Goal: Use online tool/utility: Utilize a website feature to perform a specific function

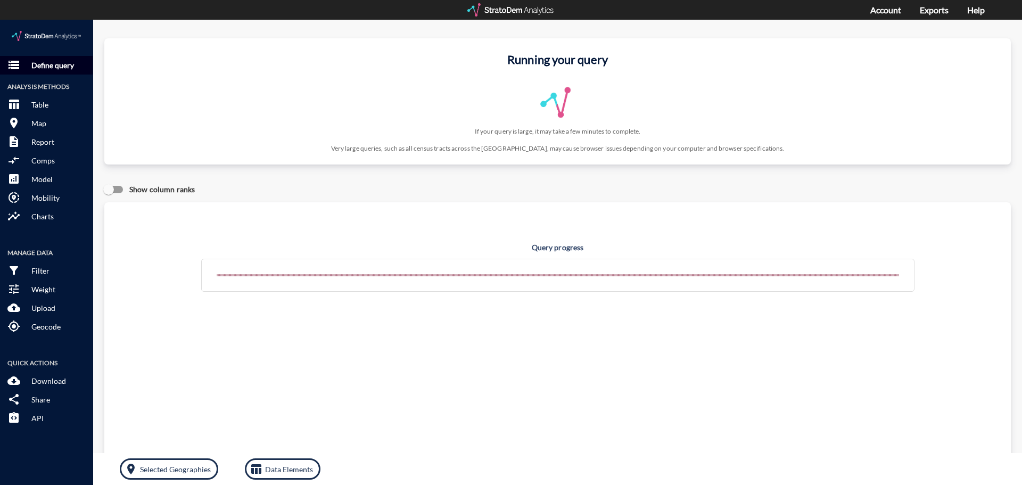
click p "Define query"
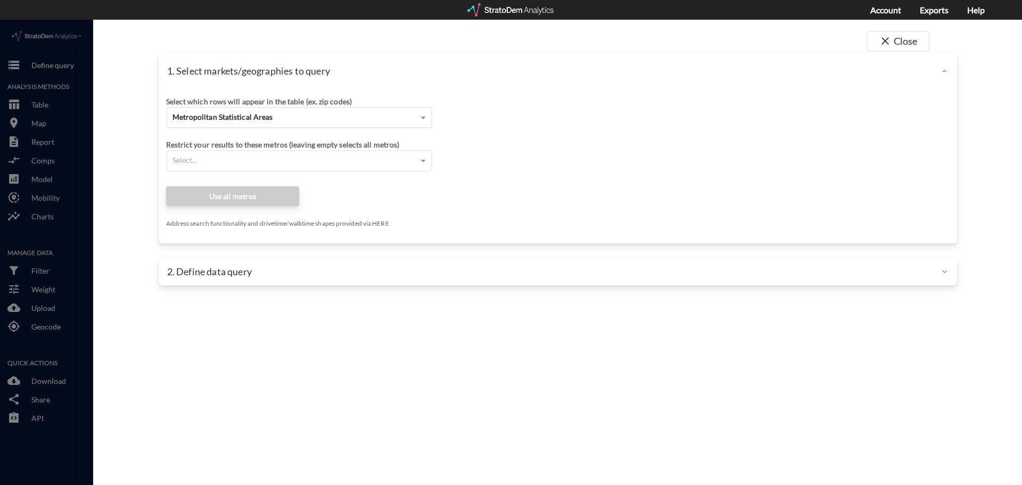
click div "Metropolitan Statistical Areas"
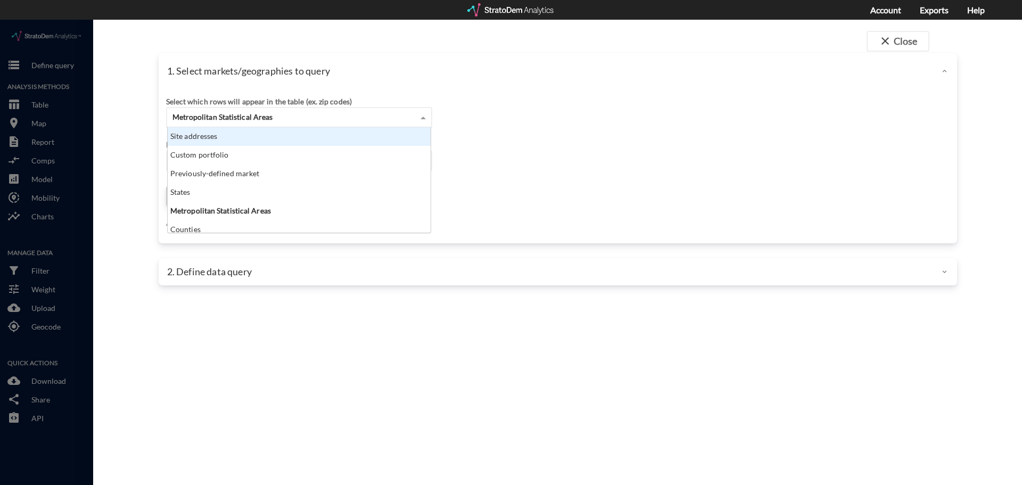
scroll to position [97, 257]
click div "Site addresses"
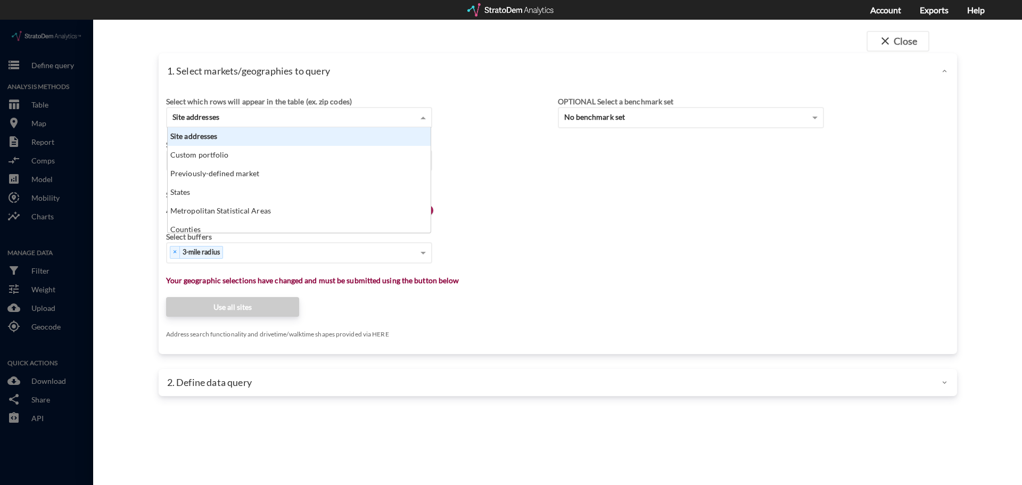
scroll to position [0, 0]
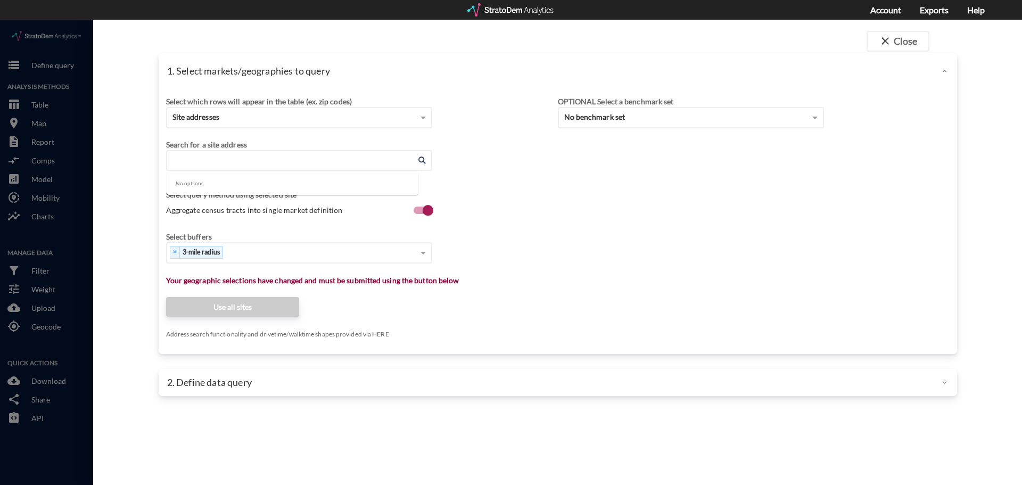
click input "Enter an address"
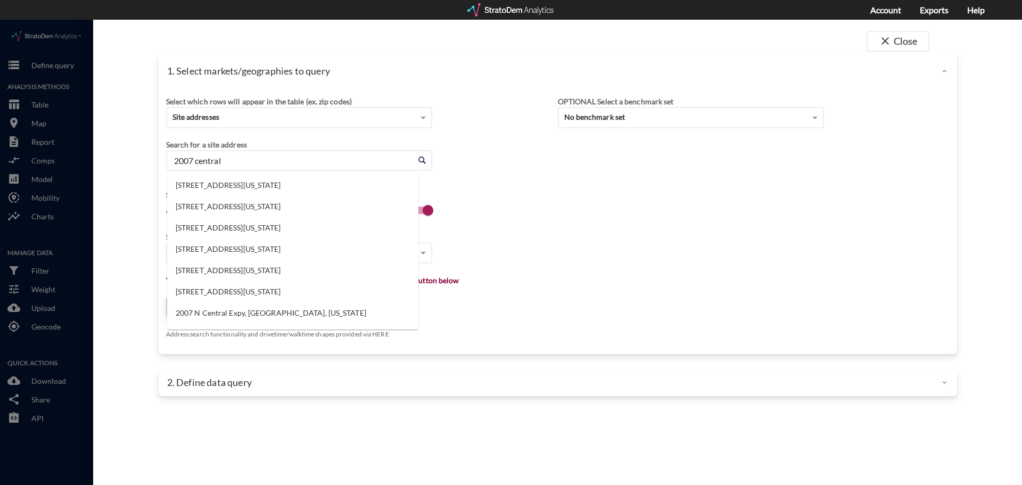
type input "2007 central"
click li "[STREET_ADDRESS][US_STATE]"
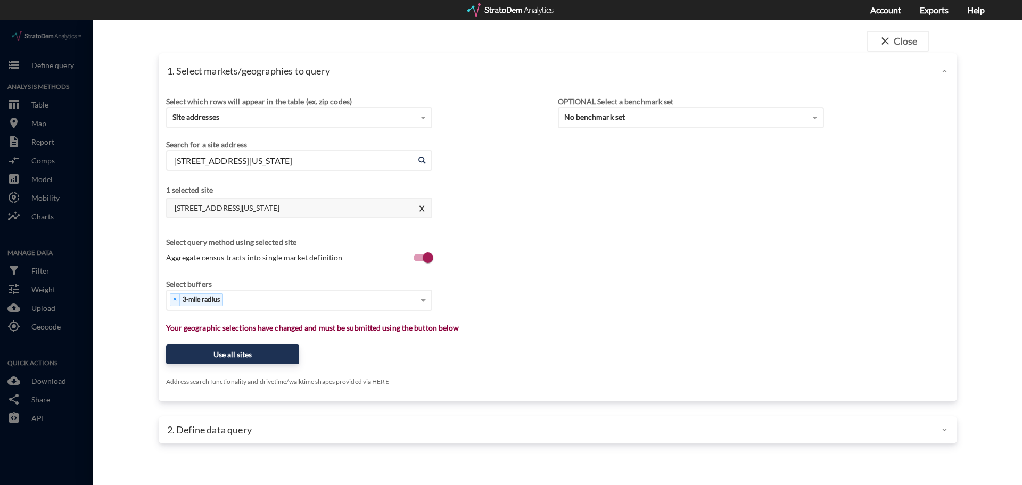
type input "[STREET_ADDRESS][US_STATE]"
click span "Aggregate census tracts into single market definition"
click input "Aggregate census tracts into single market definition"
checkbox input "false"
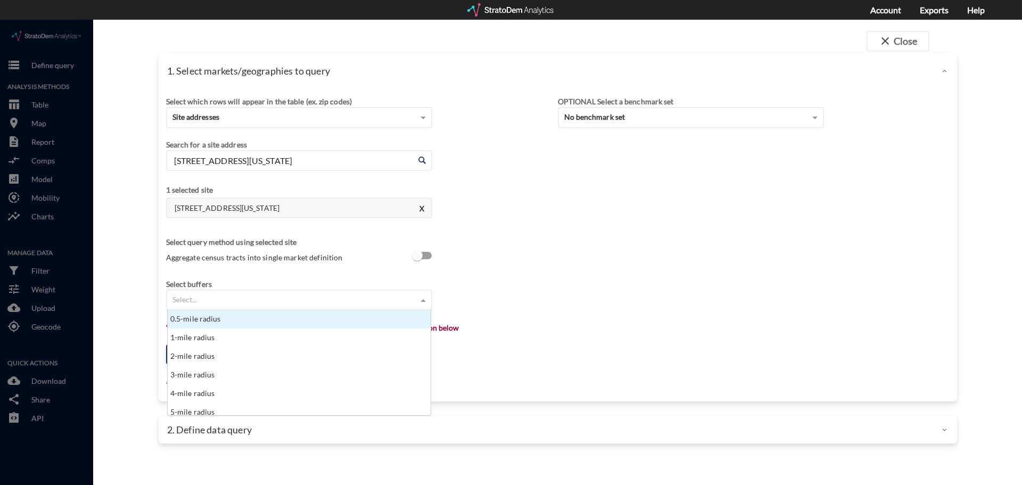
click div "Select..."
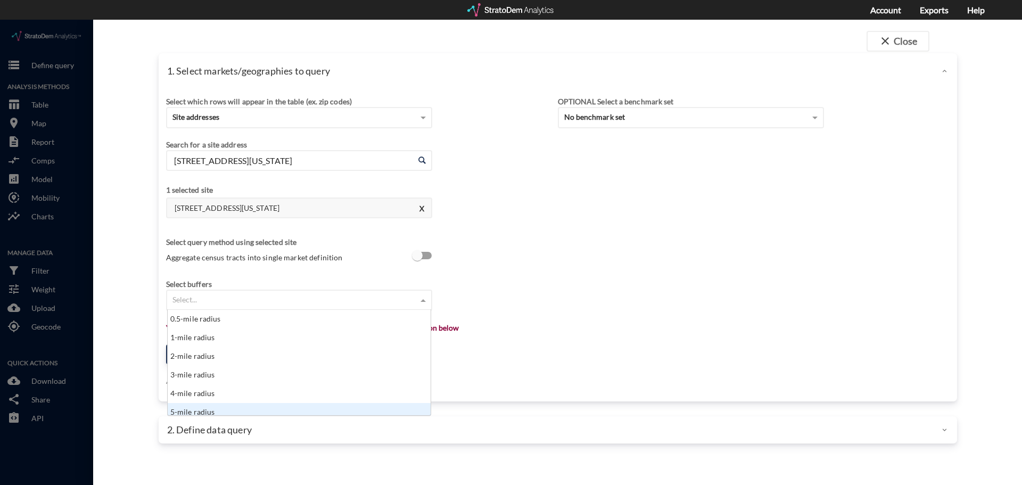
scroll to position [5, 0]
click div "5-mile radius"
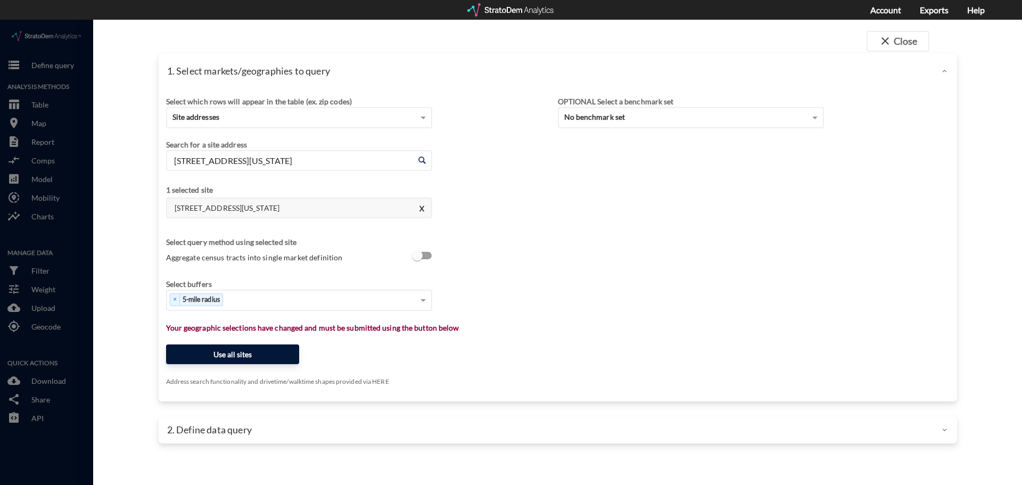
click button "Use all sites"
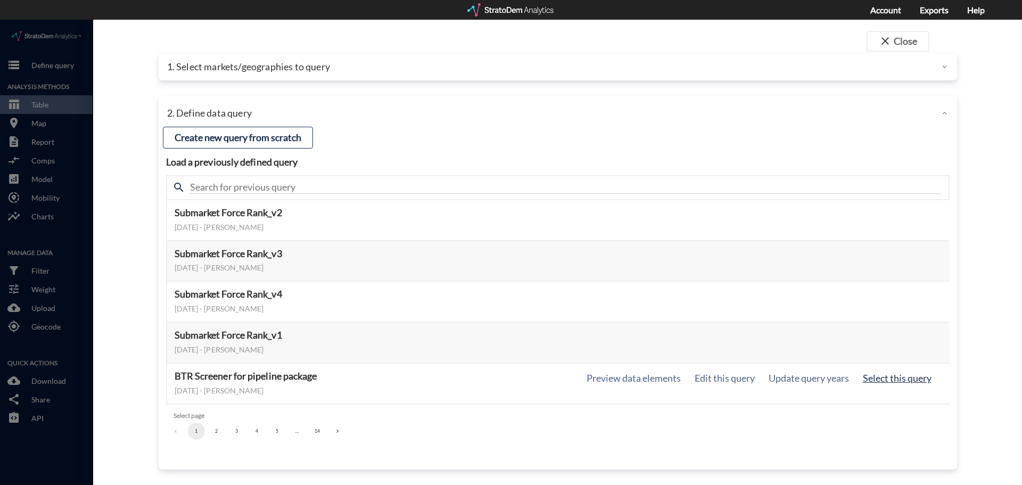
click button "Select this query"
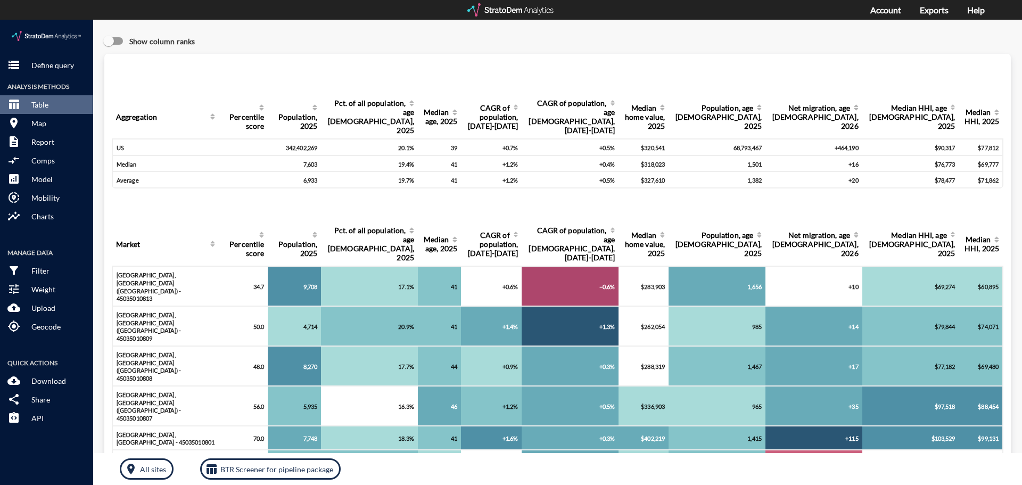
click div "Query progress Aggregation Percentile score Population, 2025 Pct. of all popula…"
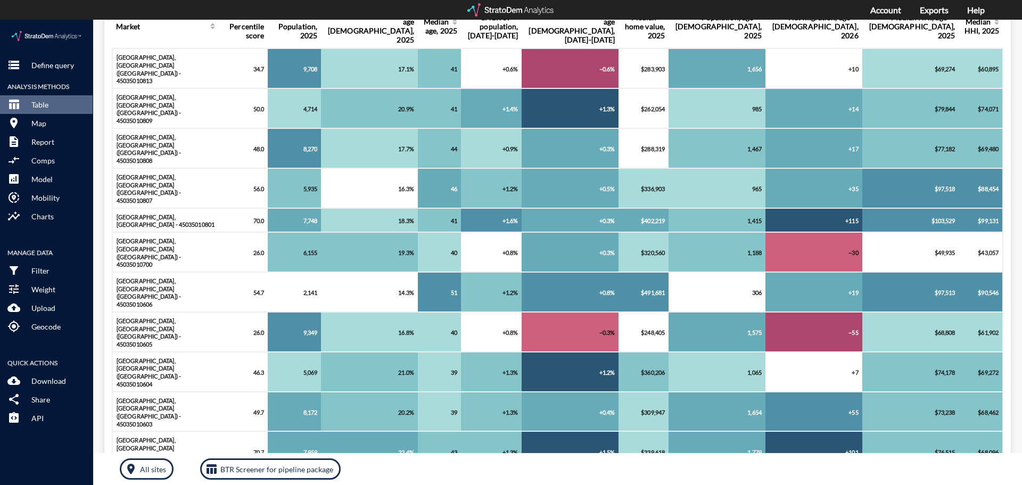
scroll to position [0, 0]
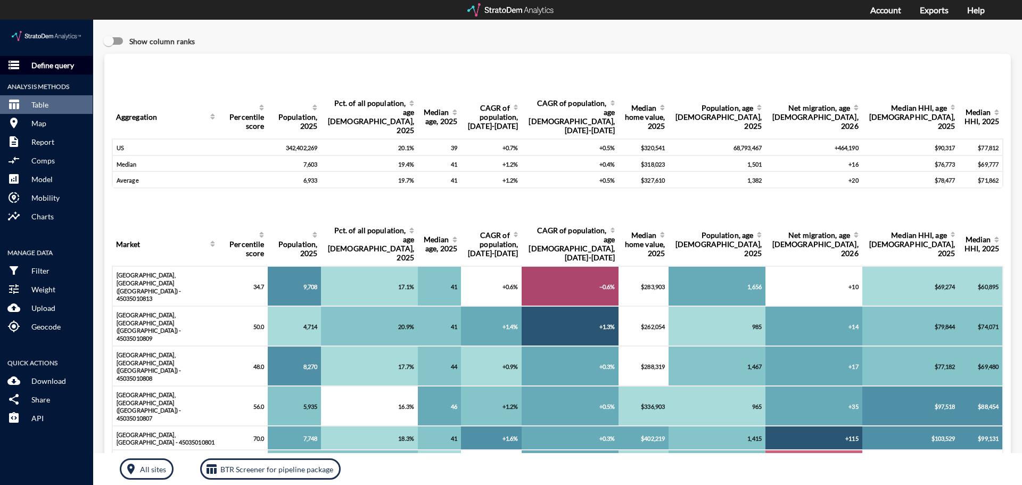
click p "Define query"
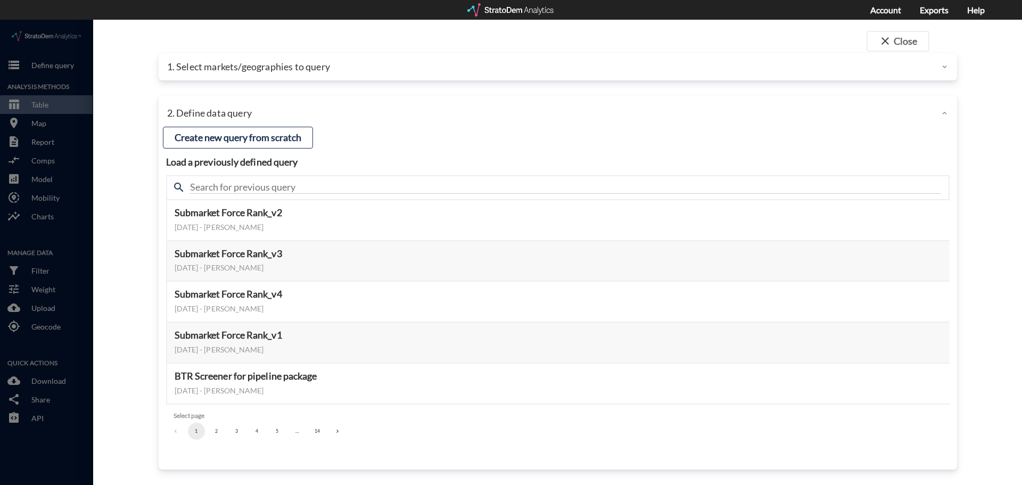
click p "1. Select markets/geographies to query"
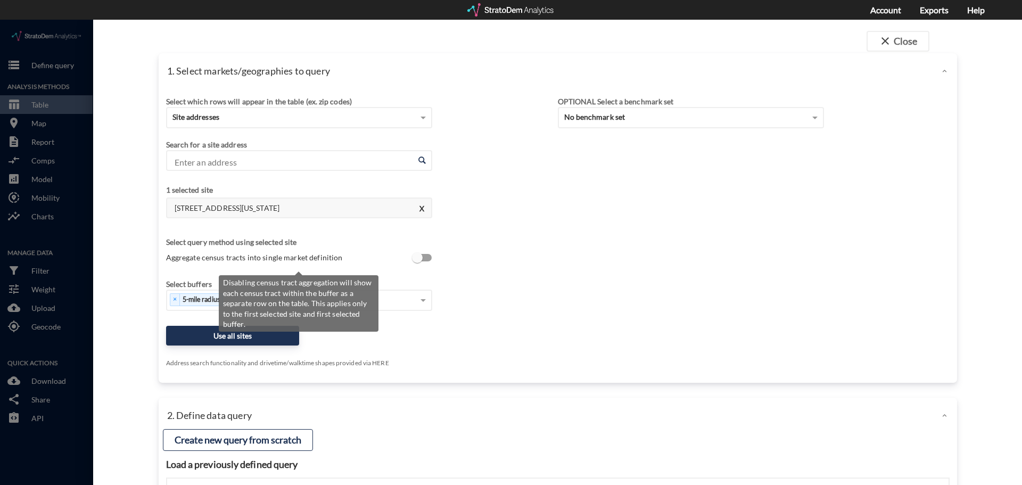
click input "Aggregate census tracts into single market definition"
checkbox input "true"
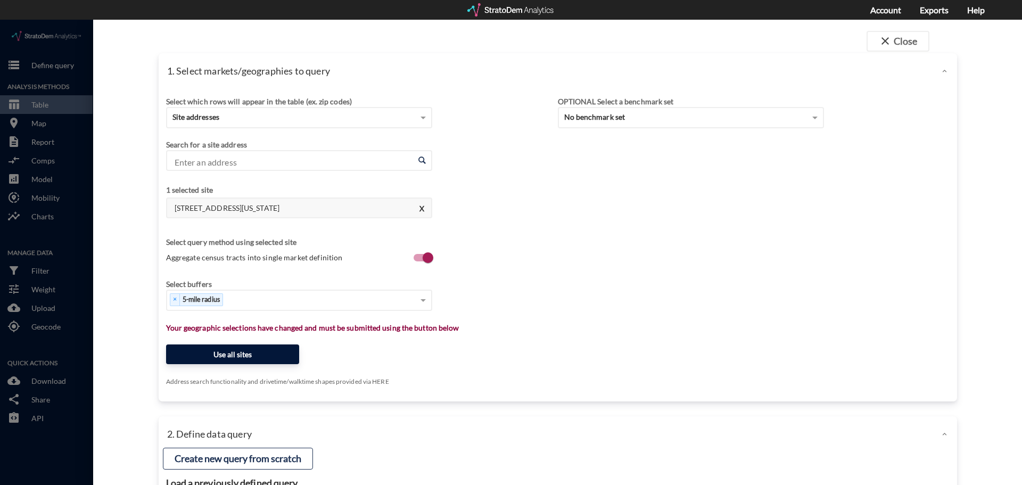
click button "Use all sites"
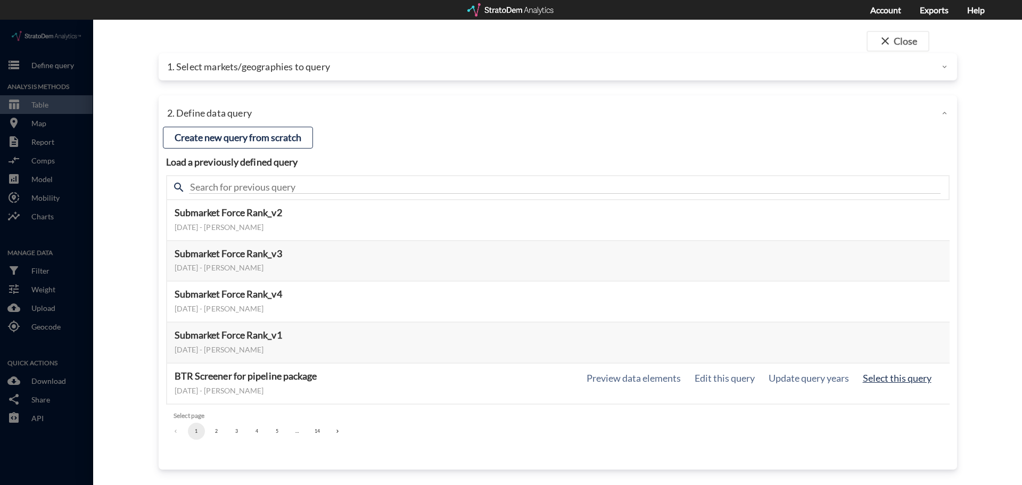
click button "Select this query"
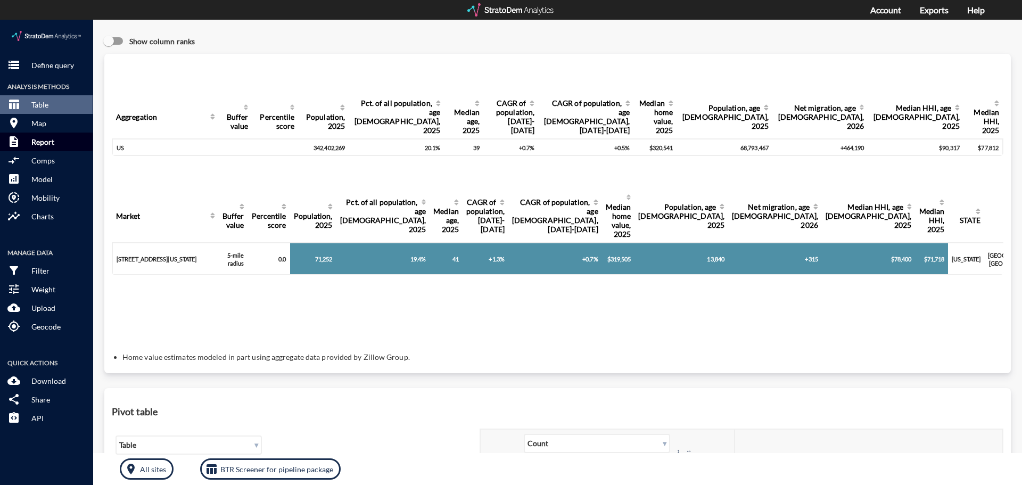
click p "Report"
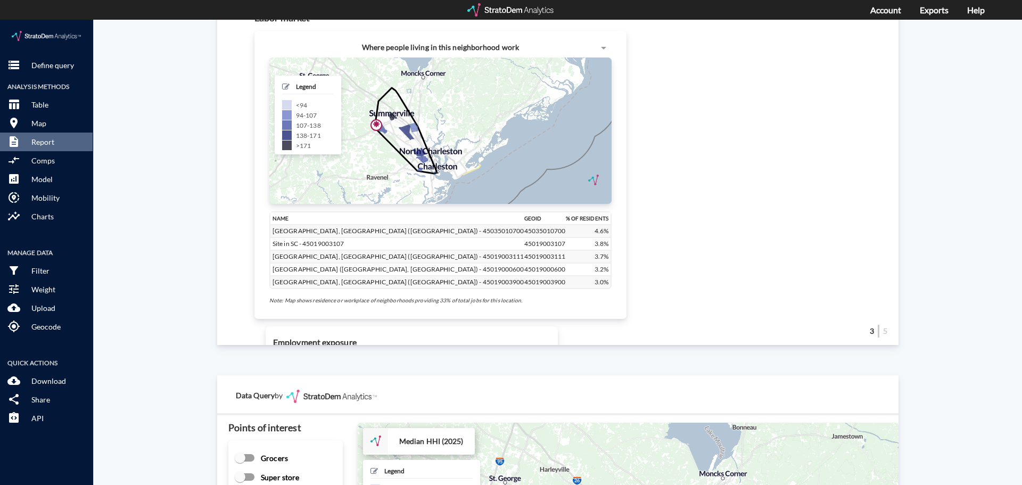
scroll to position [1064, 0]
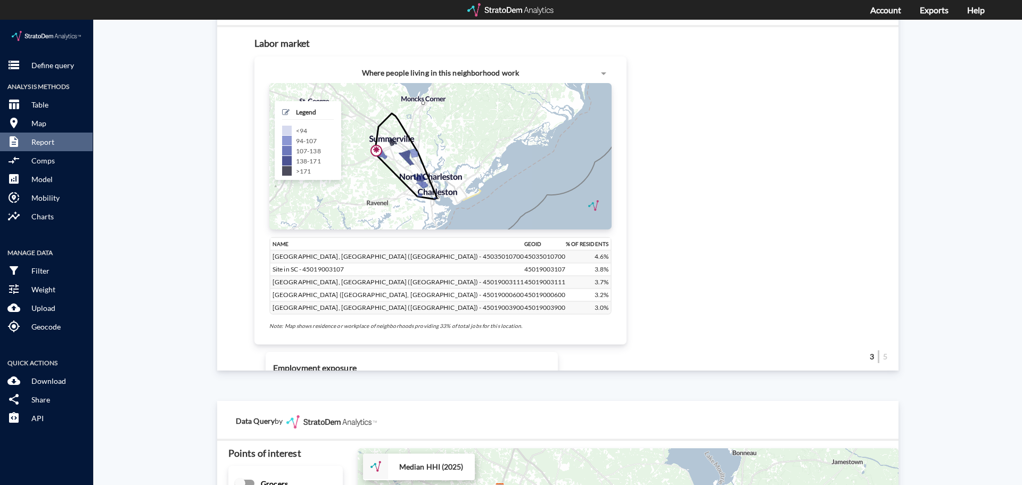
click div "Site report Generate a site report for a given location, (optionally) benchmark…"
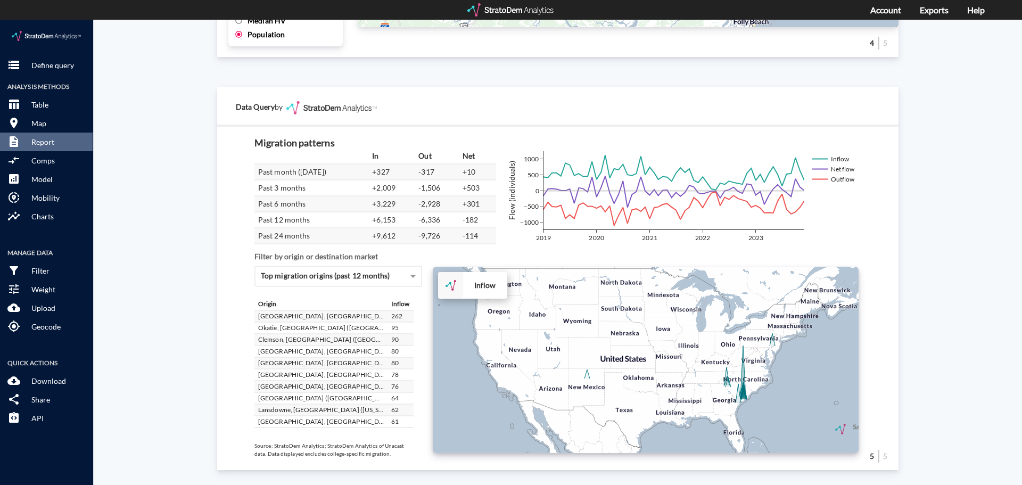
scroll to position [53, 0]
click div "Site report Generate a site report for a given location, (optionally) benchmark…"
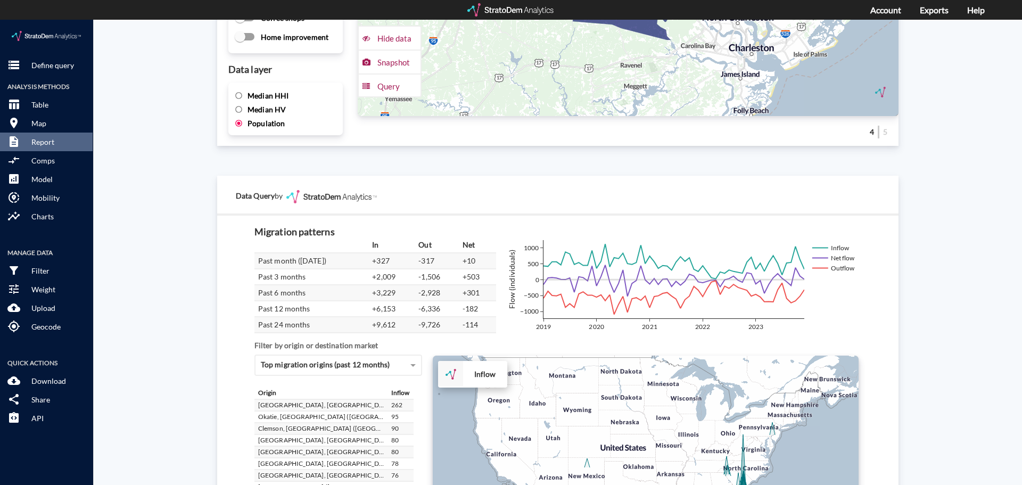
scroll to position [1693, 0]
